Goal: Find specific page/section: Find specific page/section

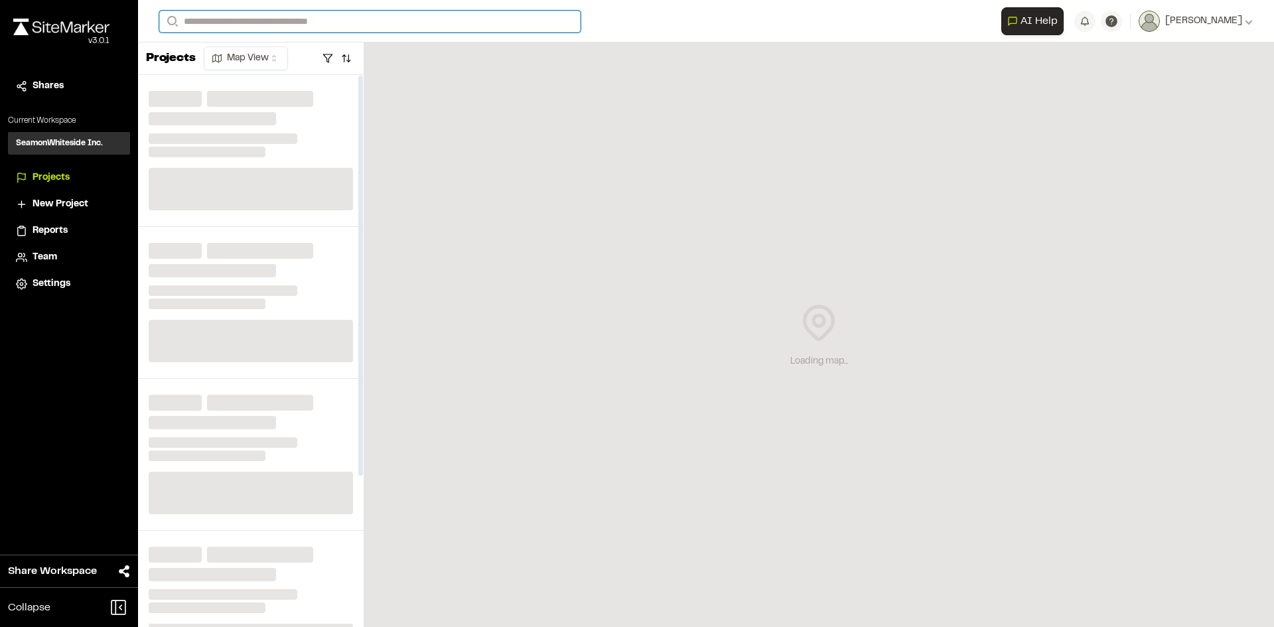
click at [279, 19] on input "Search" at bounding box center [369, 22] width 421 height 22
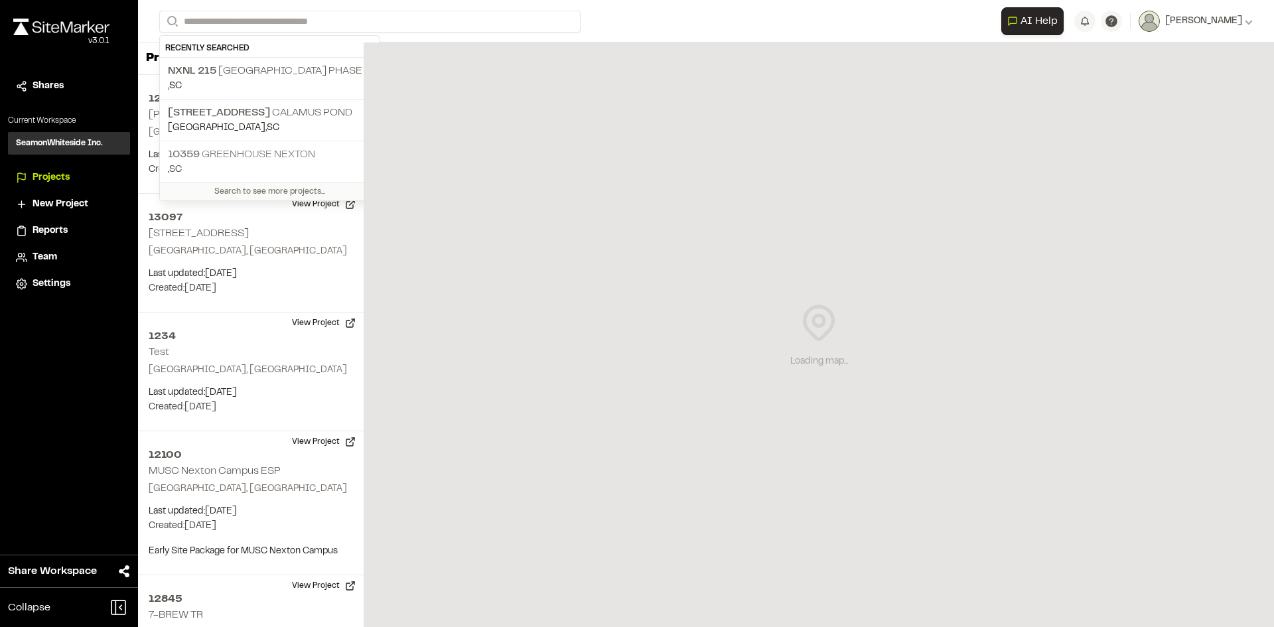
click at [220, 147] on p "10359 Greenhouse Nexton" at bounding box center [269, 155] width 203 height 16
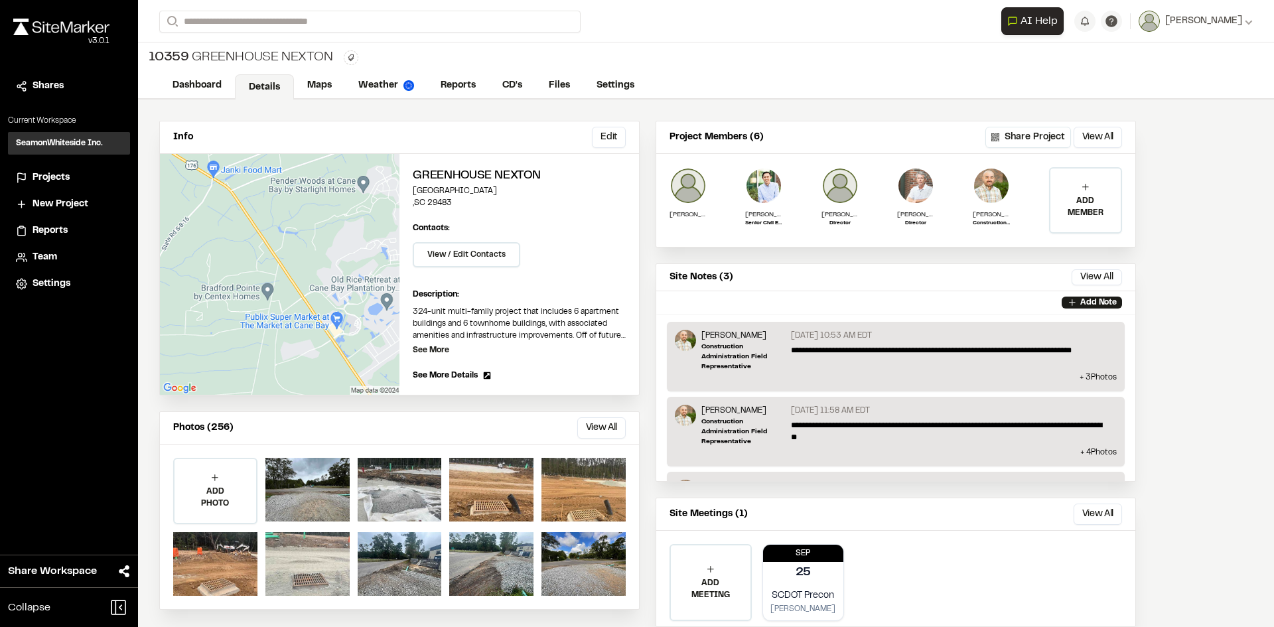
scroll to position [37, 0]
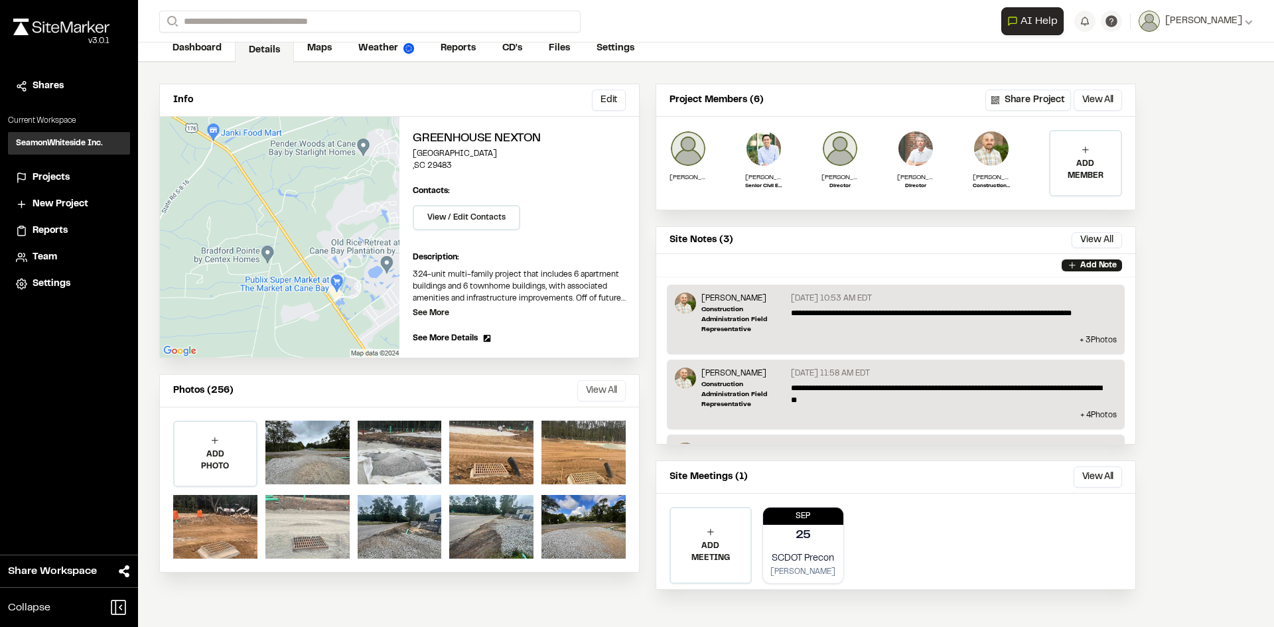
click at [596, 384] on button "View All" at bounding box center [601, 390] width 48 height 21
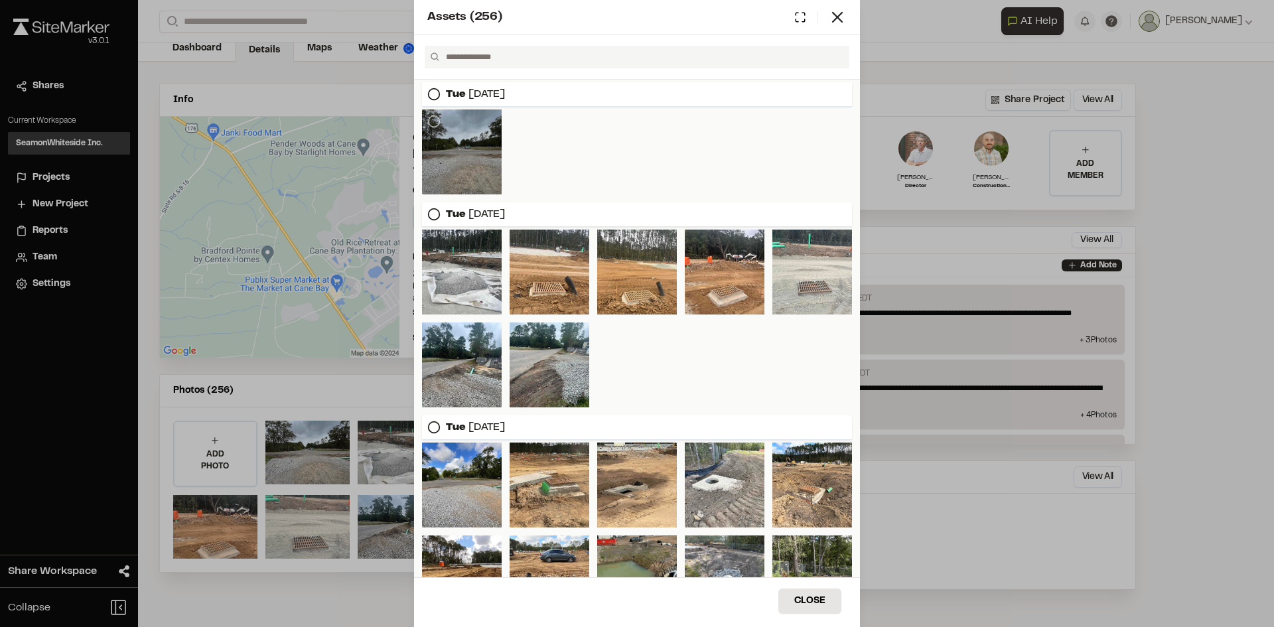
click at [470, 170] on div at bounding box center [462, 151] width 80 height 85
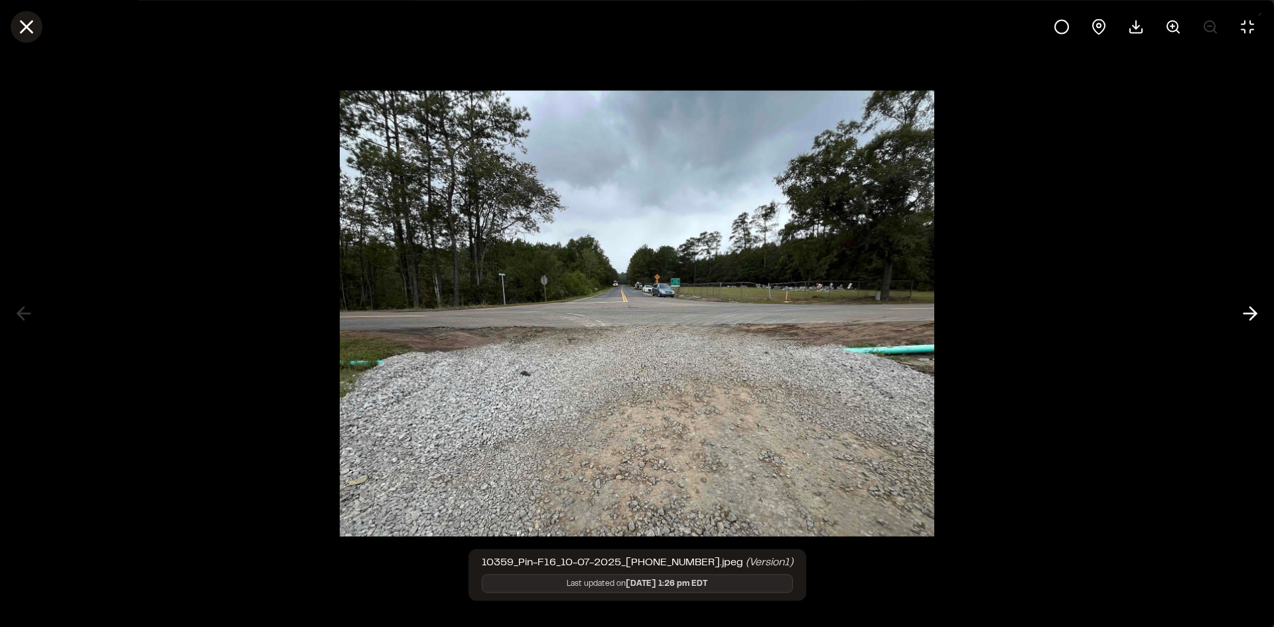
click at [37, 28] on icon at bounding box center [26, 26] width 23 height 23
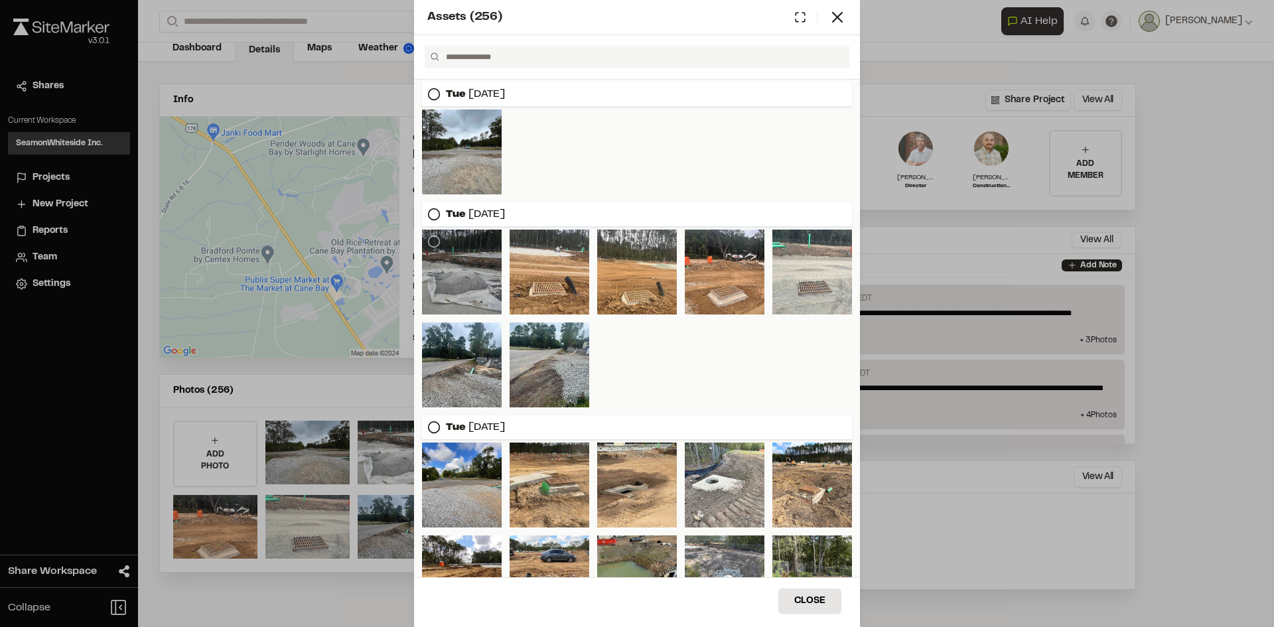
click at [427, 255] on div at bounding box center [462, 272] width 80 height 85
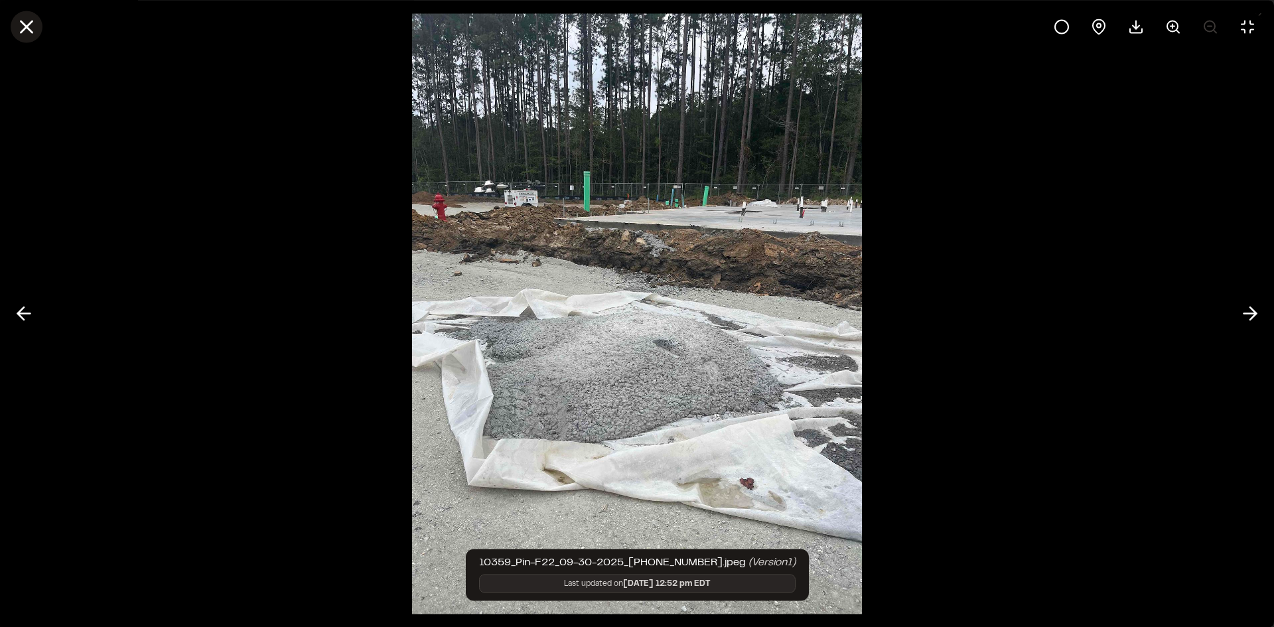
click at [23, 33] on icon at bounding box center [26, 26] width 23 height 23
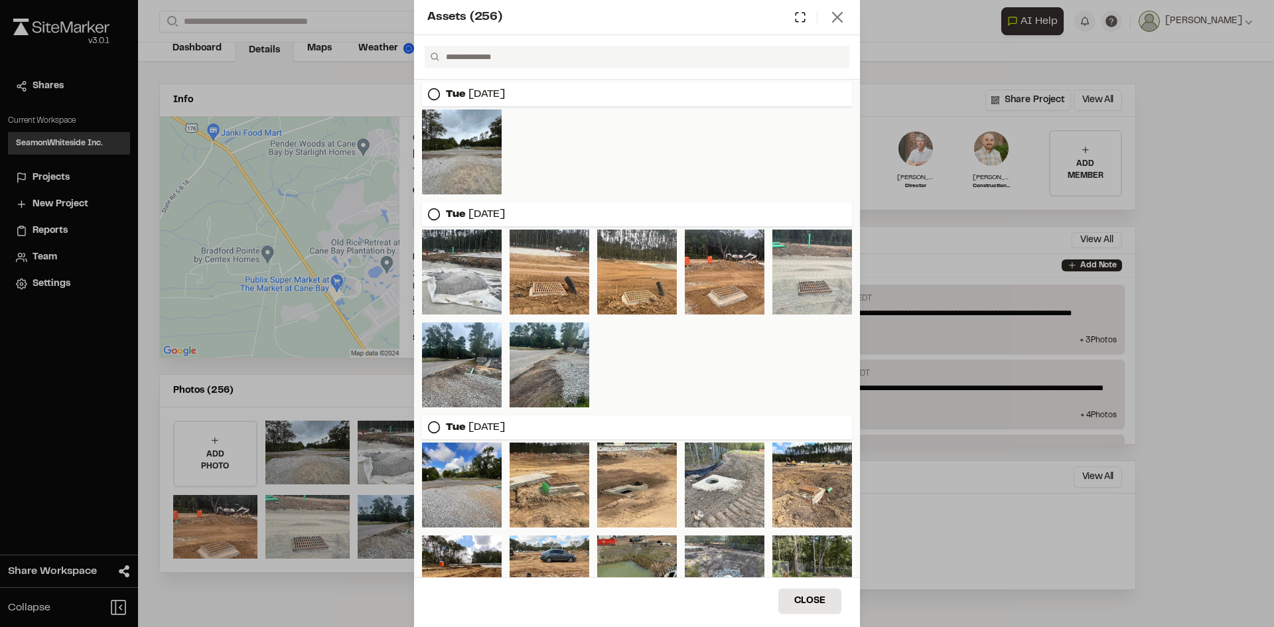
click at [837, 21] on icon at bounding box center [837, 17] width 19 height 19
